Goal: Transaction & Acquisition: Purchase product/service

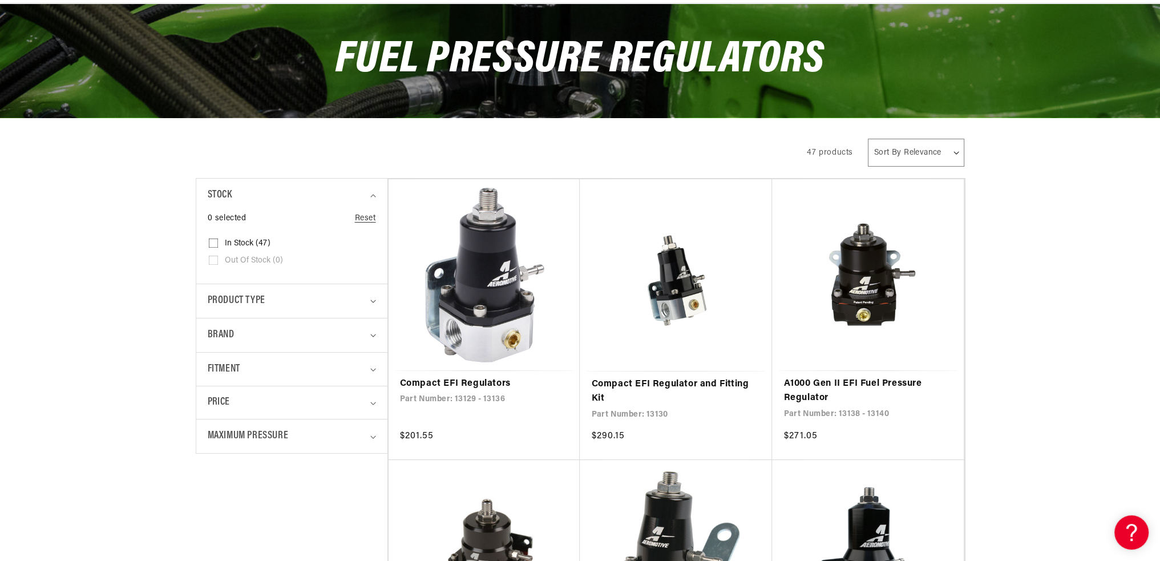
click at [376, 369] on details "Fitment 0 selected Reset Fitment Universal (42) Universal (42 products) Univers…" at bounding box center [291, 369] width 191 height 34
click at [361, 368] on div "Fitment" at bounding box center [287, 369] width 159 height 17
click at [212, 434] on input "Vehicle Specific (5) Vehicle Specific (5 products)" at bounding box center [213, 436] width 9 height 9
checkbox input "true"
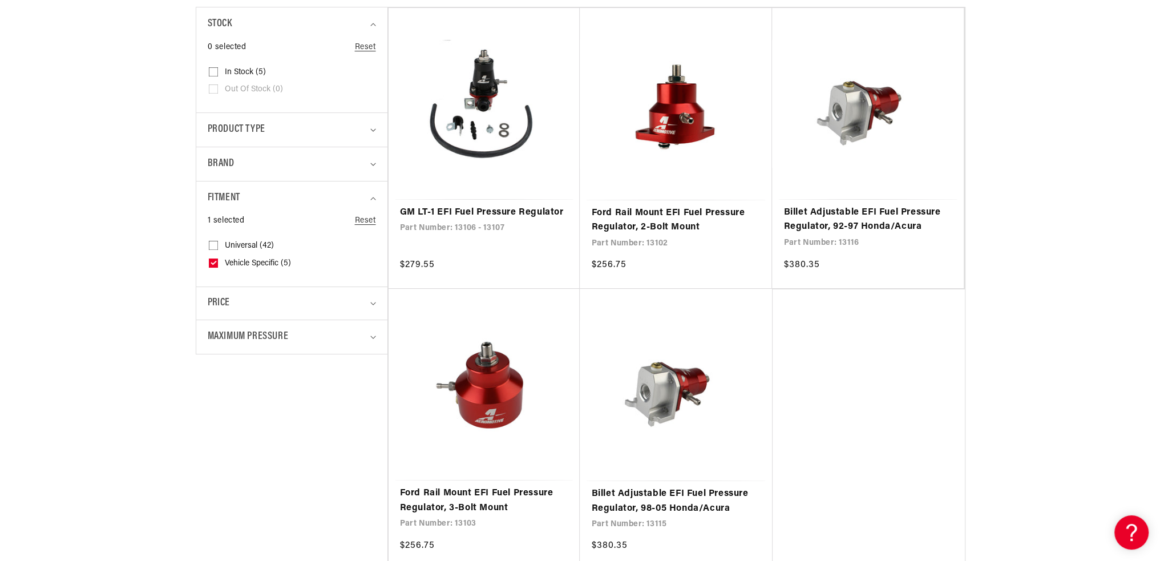
scroll to position [342, 0]
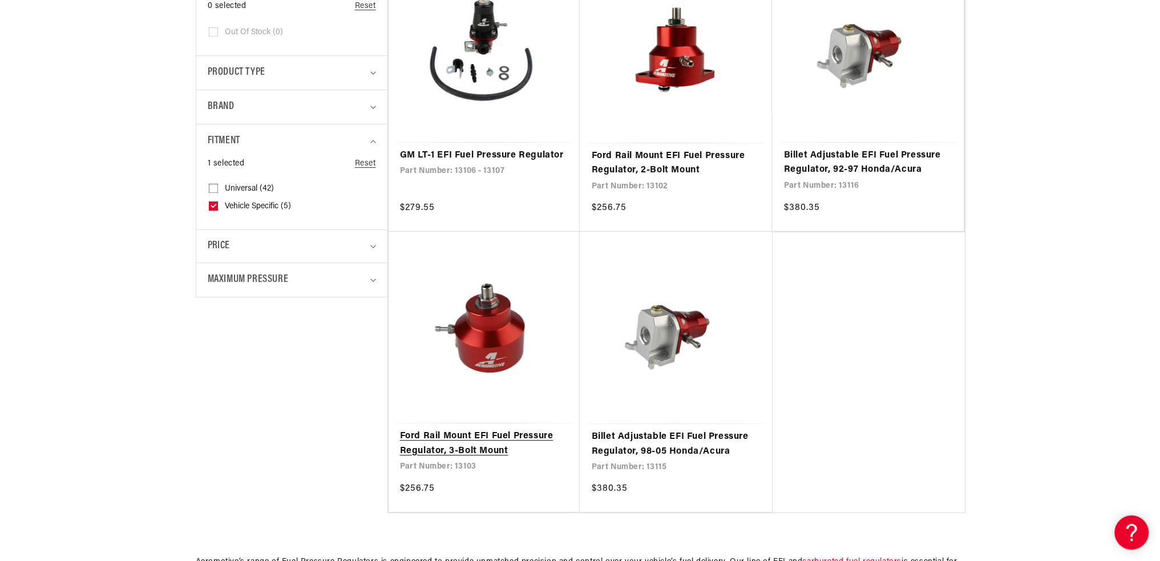
click at [505, 438] on link "Ford Rail Mount EFI Fuel Pressure Regulator, 3-Bolt Mount" at bounding box center [484, 443] width 169 height 29
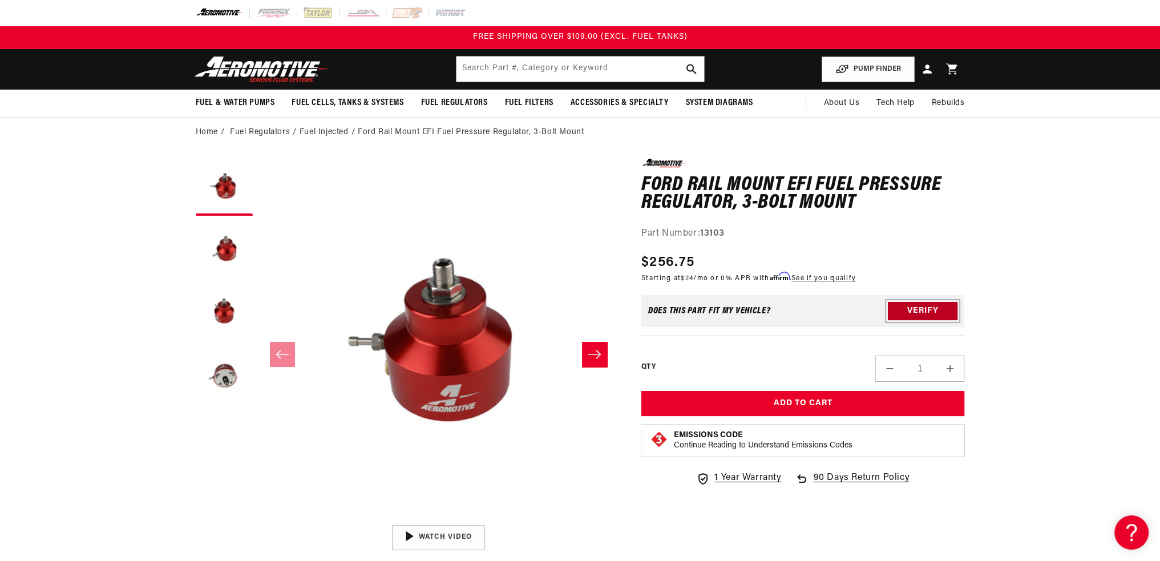
click at [912, 312] on button "Verify" at bounding box center [923, 311] width 70 height 18
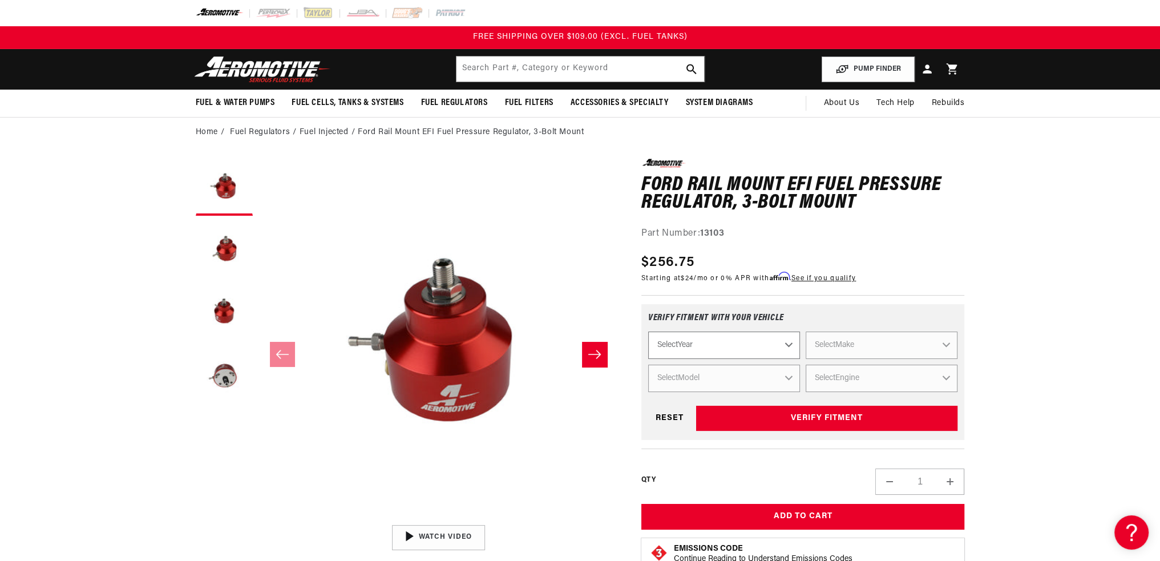
click at [787, 348] on select "Select Year 2023 2022 2021 2020 2019 2018 2017 2016 2015 2014 2013 2012 2011 20…" at bounding box center [724, 345] width 152 height 27
select select "1993"
click at [648, 332] on select "Select Year 2023 2022 2021 2020 2019 2018 2017 2016 2015 2014 2013 2012 2011 20…" at bounding box center [724, 345] width 152 height 27
select select "1993"
click at [869, 346] on select "Select Make Acura Chevrolet Dodge Eagle Ford GMC Honda Jeep Lexus Mazda Mitsubi…" at bounding box center [882, 345] width 152 height 27
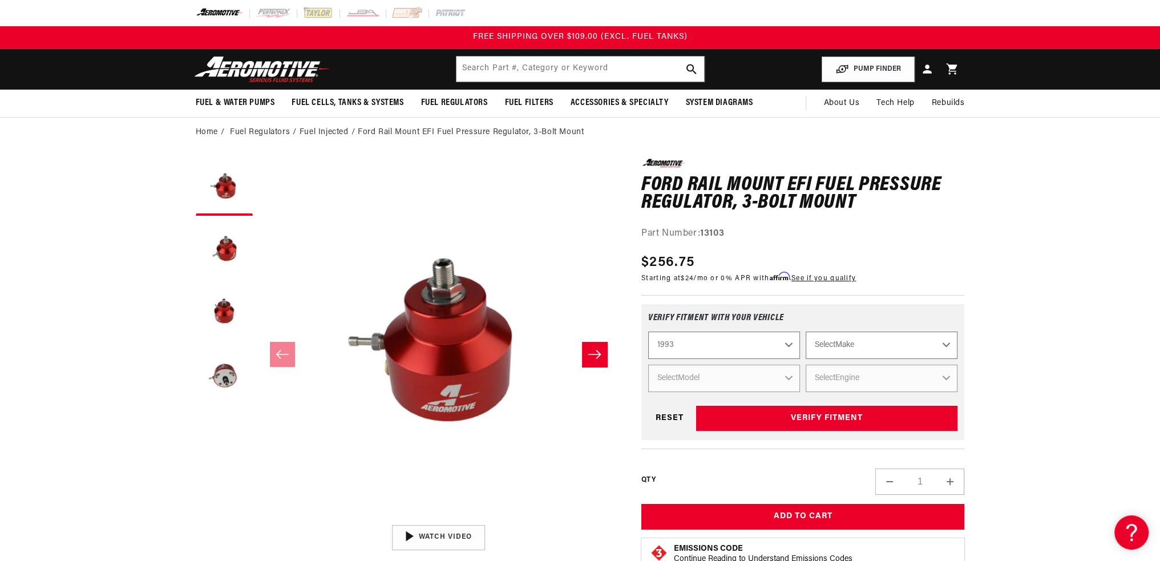
select select "Ford"
click at [806, 332] on select "Select Make Acura Chevrolet Dodge Eagle Ford GMC Honda Jeep Lexus Mazda Mitsubi…" at bounding box center [882, 345] width 152 height 27
select select "Ford"
click at [762, 377] on select "Select Model Mustang Probe" at bounding box center [724, 378] width 152 height 27
select select "Mustang"
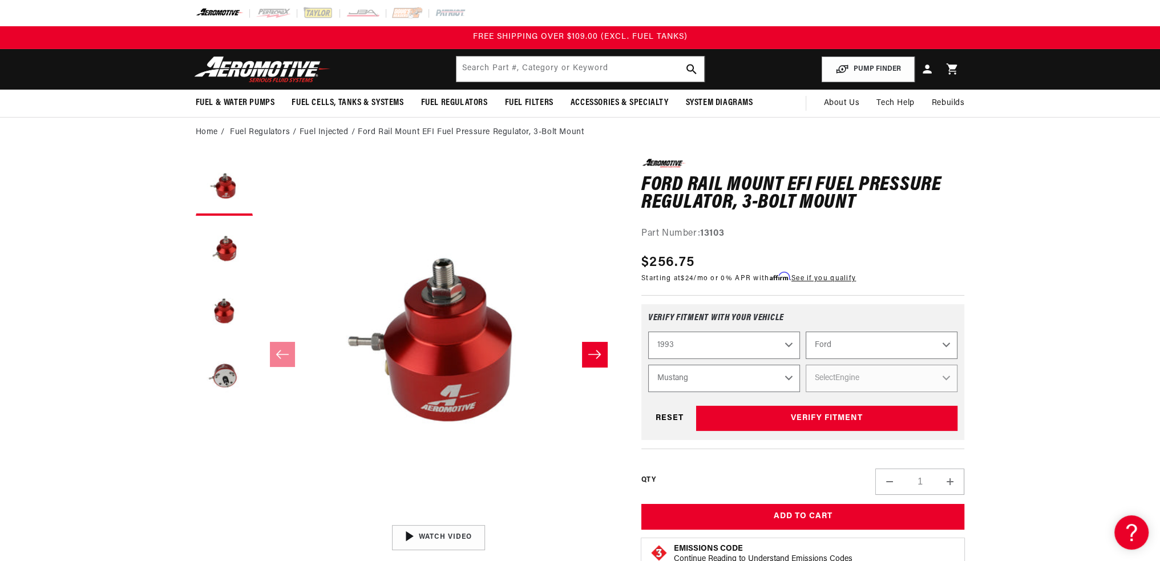
click at [648, 365] on select "Select Model Mustang Probe" at bounding box center [724, 378] width 152 height 27
select select "Mustang"
click at [849, 373] on select "Select Engine 2.3L 5.0L" at bounding box center [882, 378] width 152 height 27
click at [806, 365] on select "Select Engine 2.3L 5.0L" at bounding box center [882, 378] width 152 height 27
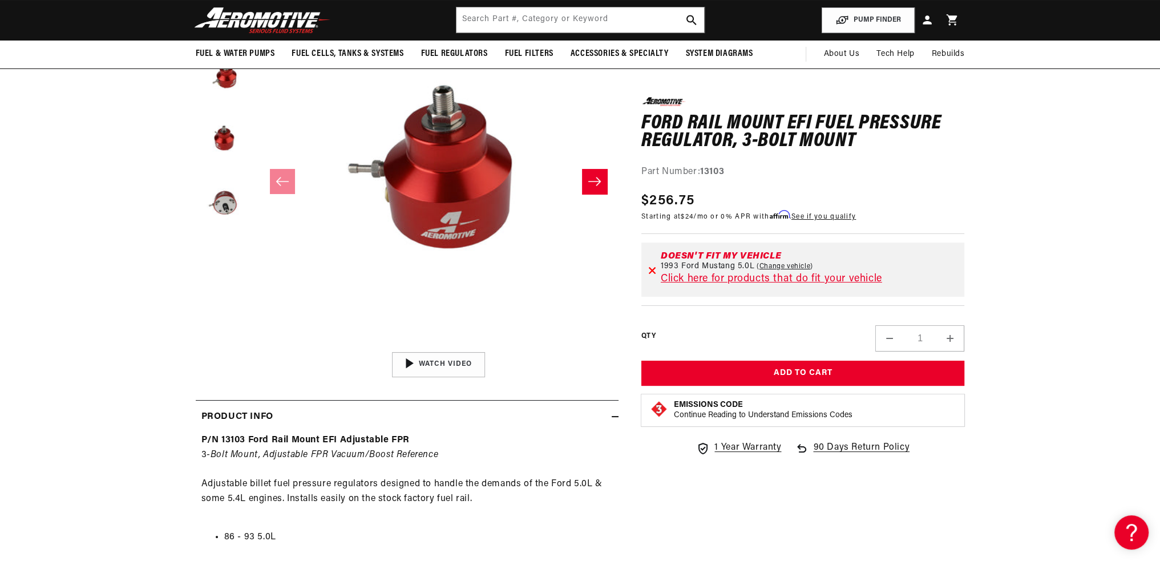
scroll to position [171, 0]
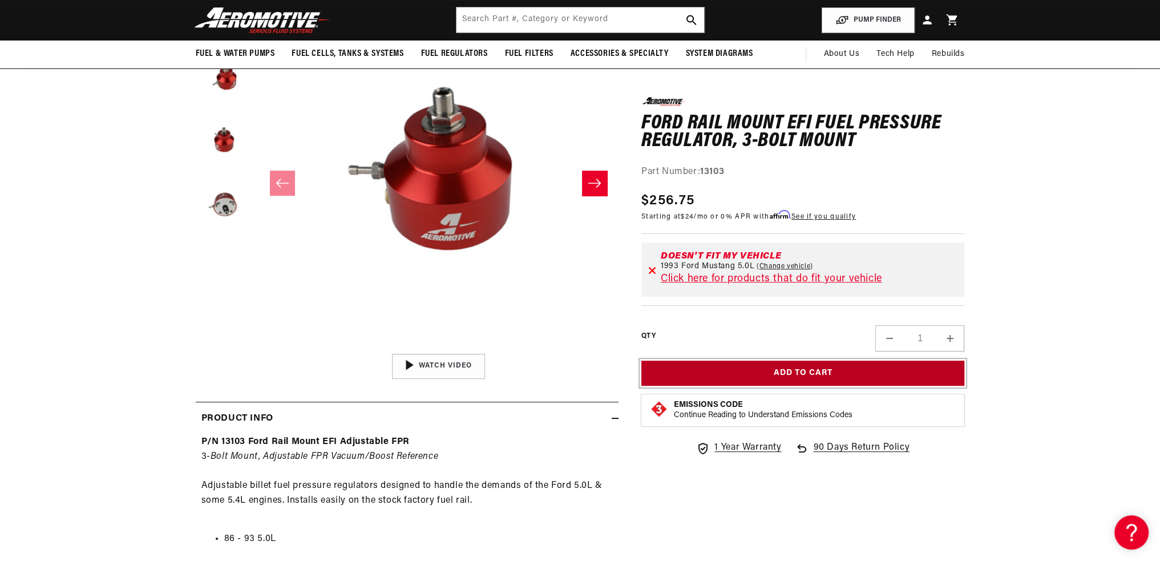
click at [834, 374] on button "Add to Cart" at bounding box center [803, 373] width 324 height 26
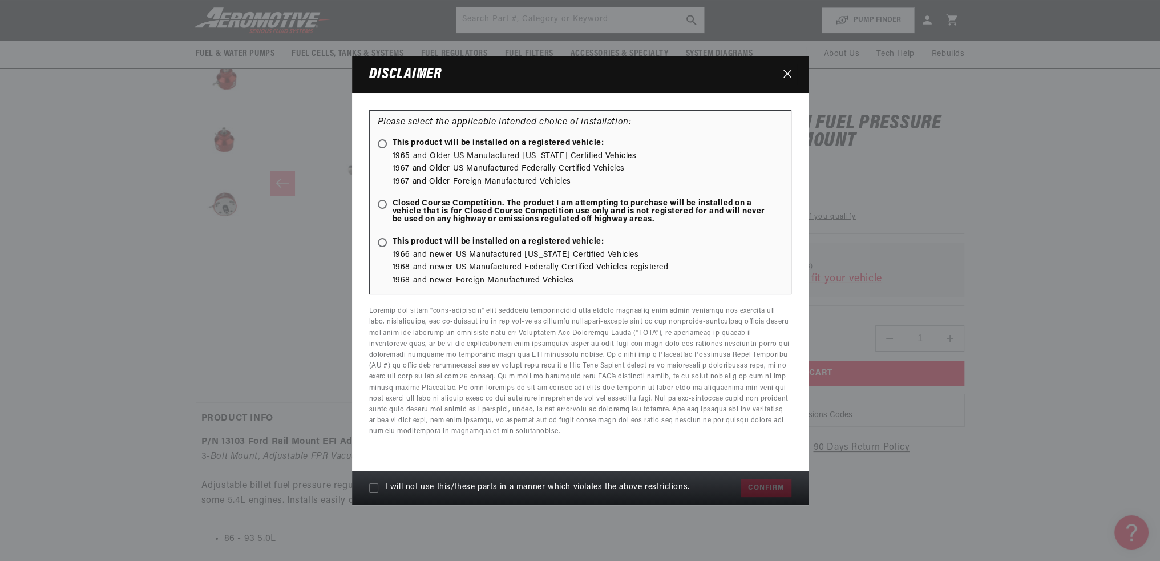
click at [383, 206] on ellipse at bounding box center [382, 203] width 5 height 5
click at [383, 206] on input "Closed Course Competition. The product I am attempting to purchase will be inst…" at bounding box center [384, 204] width 7 height 7
radio input "true"
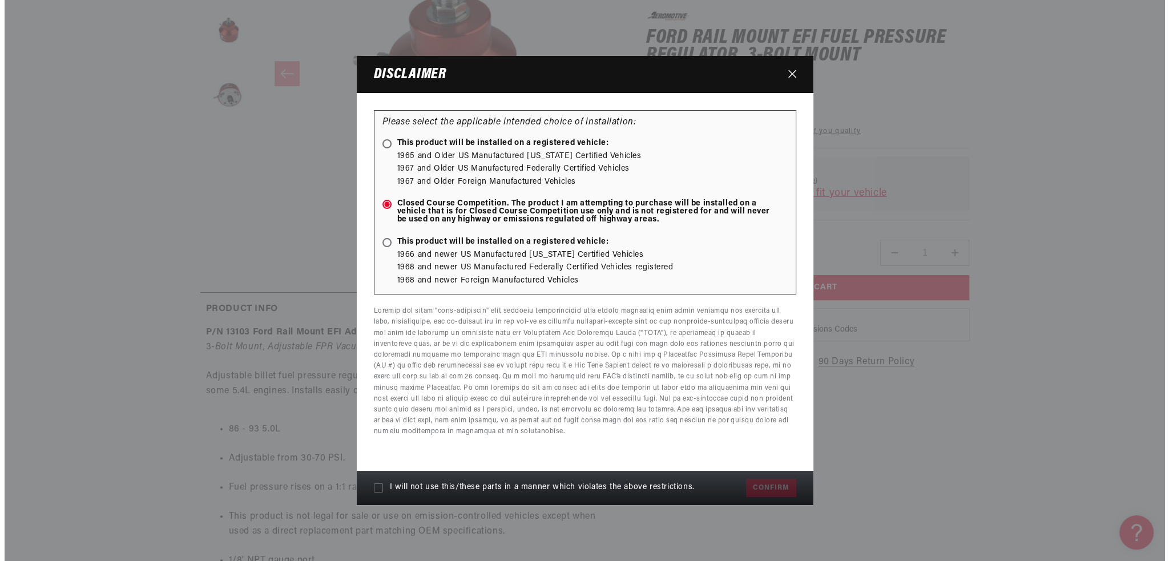
scroll to position [342, 0]
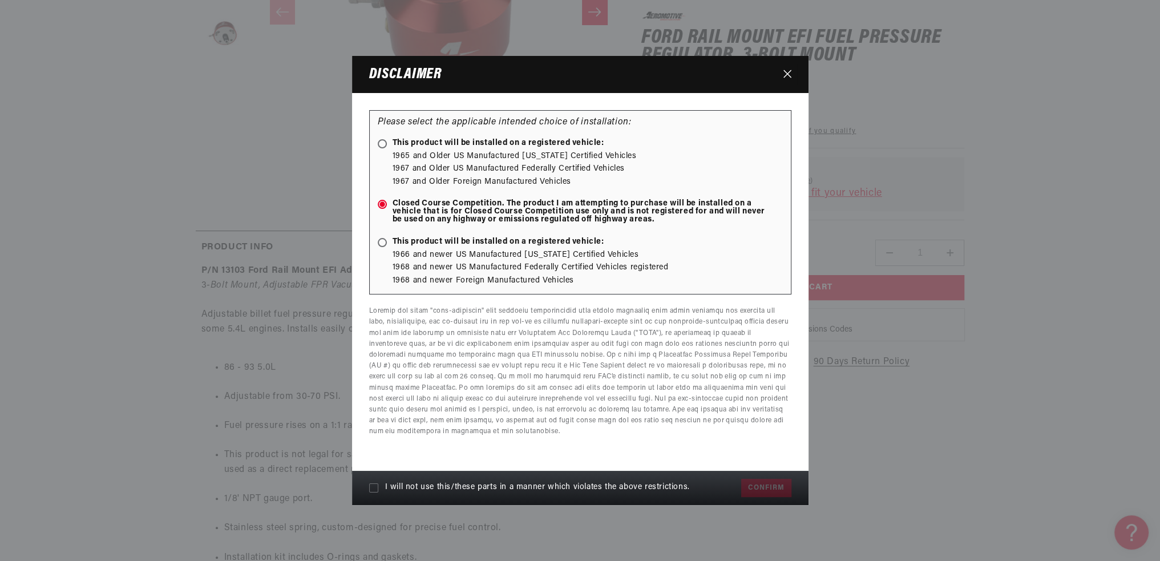
click at [374, 488] on icon at bounding box center [373, 487] width 9 height 9
click at [374, 488] on input "I will not use this/these parts in a manner which violates the above restrictio…" at bounding box center [373, 487] width 9 height 9
checkbox input "true"
click at [765, 489] on button "Confirm" at bounding box center [766, 488] width 50 height 18
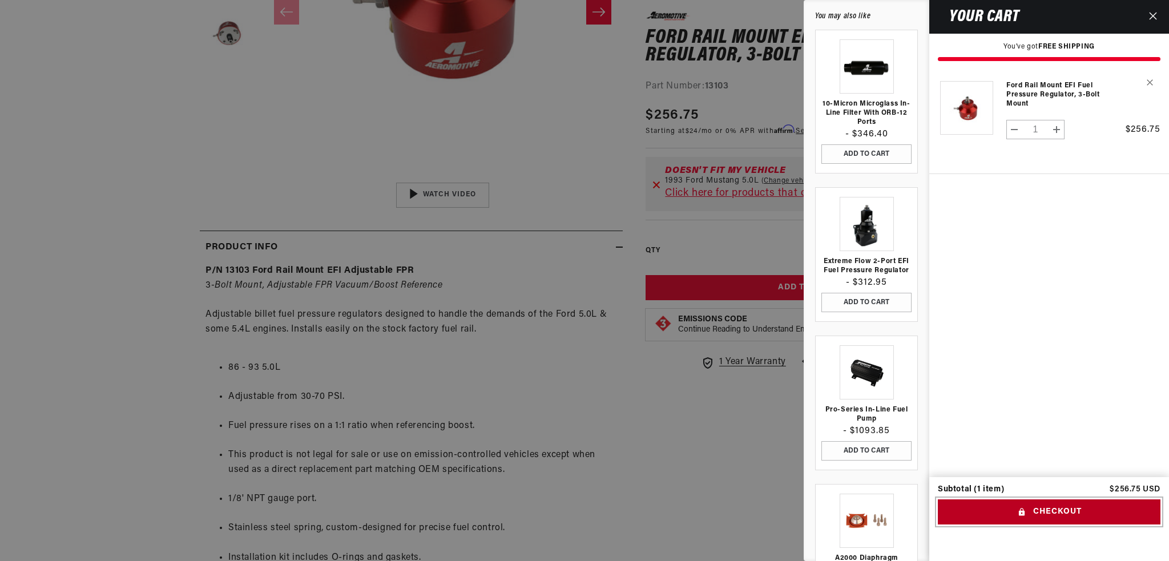
click at [964, 504] on button "Checkout" at bounding box center [1049, 512] width 223 height 26
